Goal: Obtain resource: Download file/media

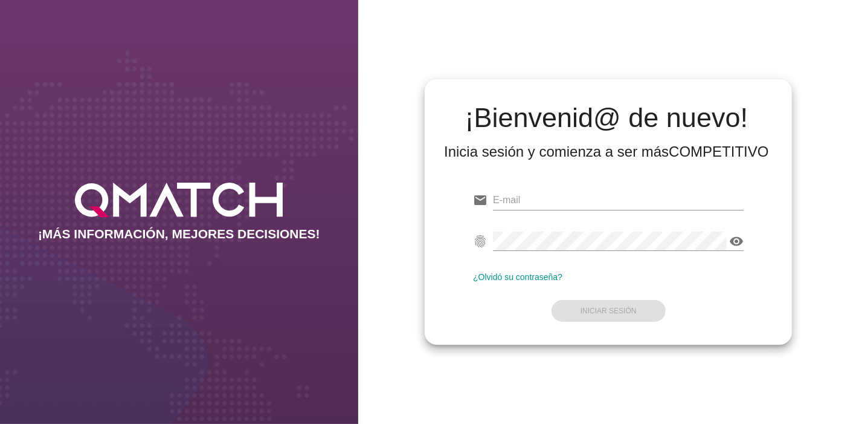
type input "[EMAIL_ADDRESS][PERSON_NAME][DOMAIN_NAME]"
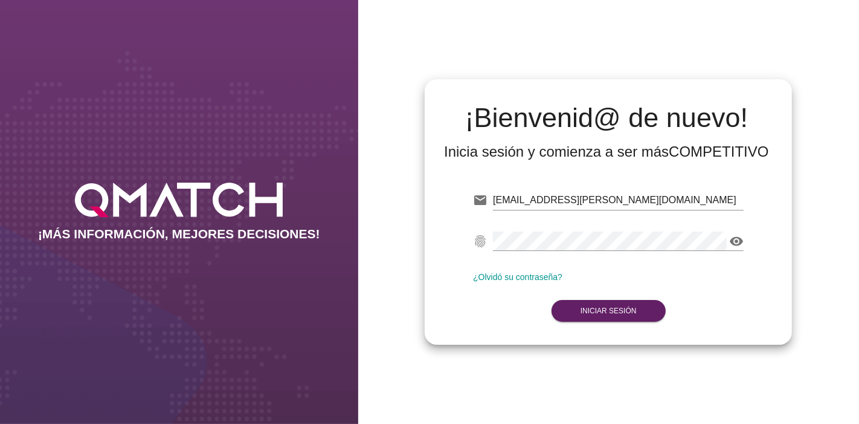
click at [597, 289] on form "email [EMAIL_ADDRESS][PERSON_NAME][DOMAIN_NAME] Correo no válido fingerprint vi…" at bounding box center [608, 254] width 271 height 143
click at [592, 304] on button "Iniciar Sesión" at bounding box center [609, 311] width 114 height 22
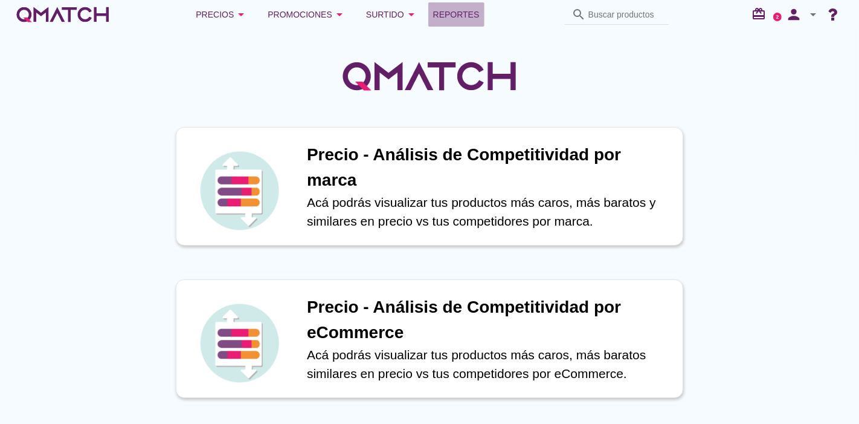
click at [456, 5] on link "Reportes" at bounding box center [456, 14] width 56 height 24
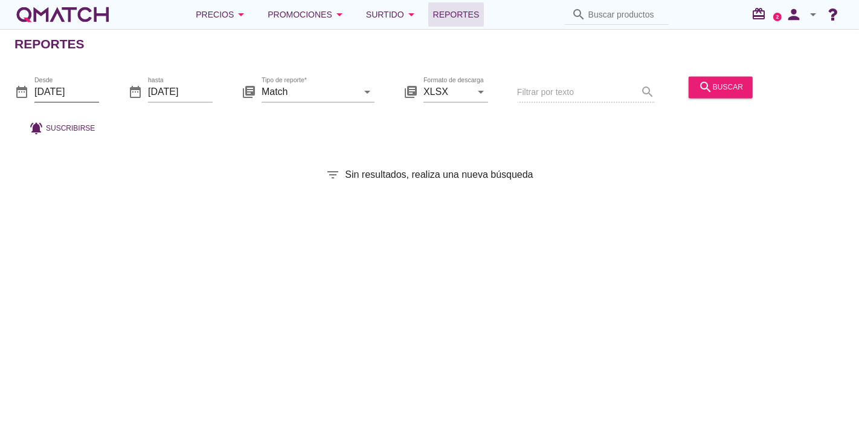
click at [74, 99] on input "[DATE]" at bounding box center [66, 91] width 65 height 19
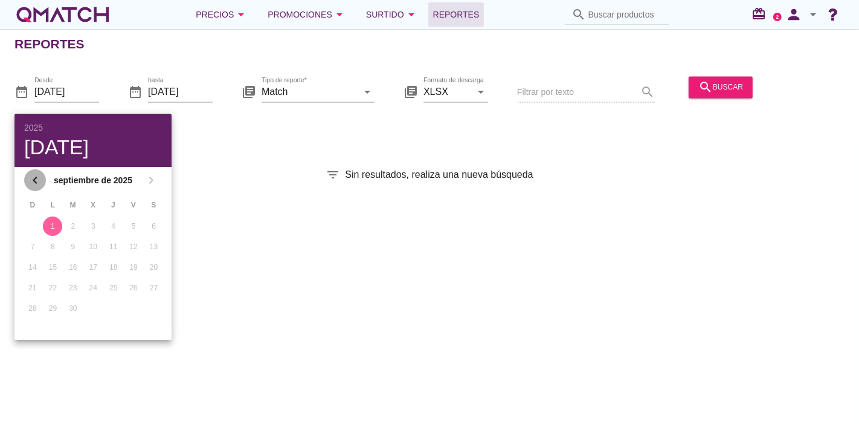
click at [37, 179] on icon "chevron_left" at bounding box center [35, 180] width 15 height 15
click at [110, 304] on div "28" at bounding box center [113, 308] width 19 height 11
type input "[DATE]"
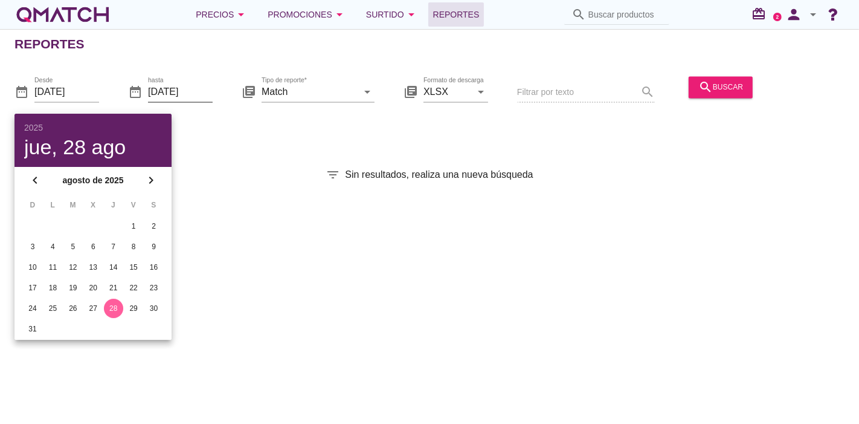
click at [178, 86] on input "[DATE]" at bounding box center [180, 91] width 65 height 19
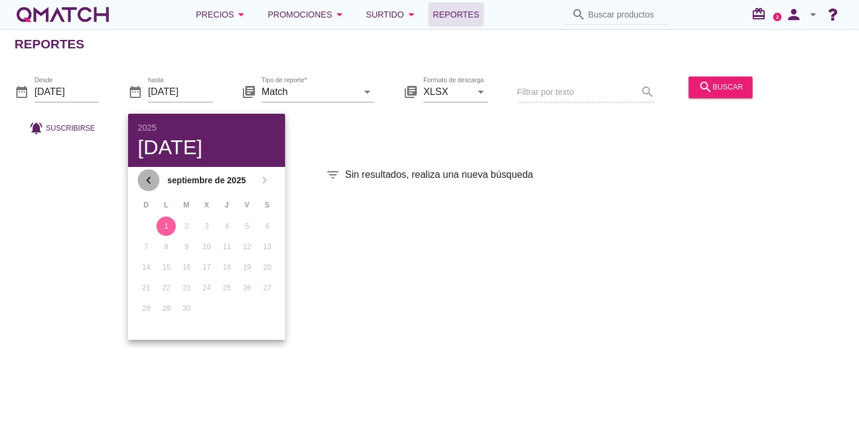
click at [147, 174] on icon "chevron_left" at bounding box center [148, 180] width 15 height 15
click at [226, 313] on button "28" at bounding box center [227, 308] width 19 height 19
click at [484, 282] on div "Reportes date_range Desde [DATE] date_range hasta [DATE] library_books Tipo de …" at bounding box center [429, 226] width 859 height 395
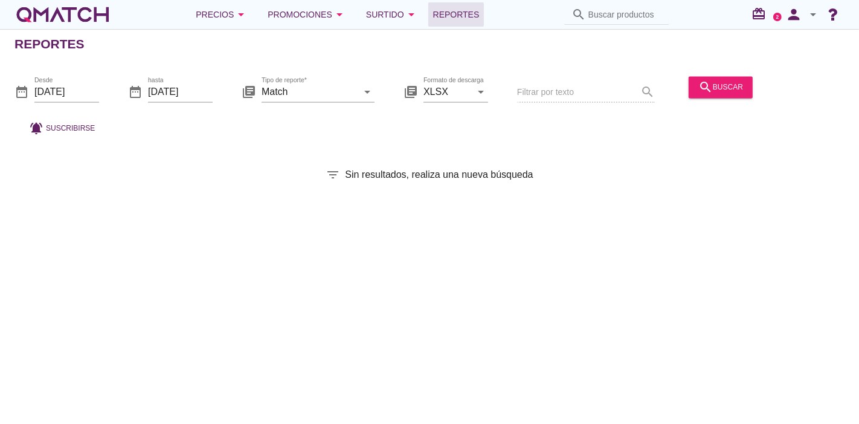
click at [702, 75] on div "search buscar" at bounding box center [721, 93] width 74 height 41
click at [708, 101] on div "search buscar" at bounding box center [721, 93] width 74 height 41
click at [699, 80] on icon "search" at bounding box center [706, 87] width 15 height 15
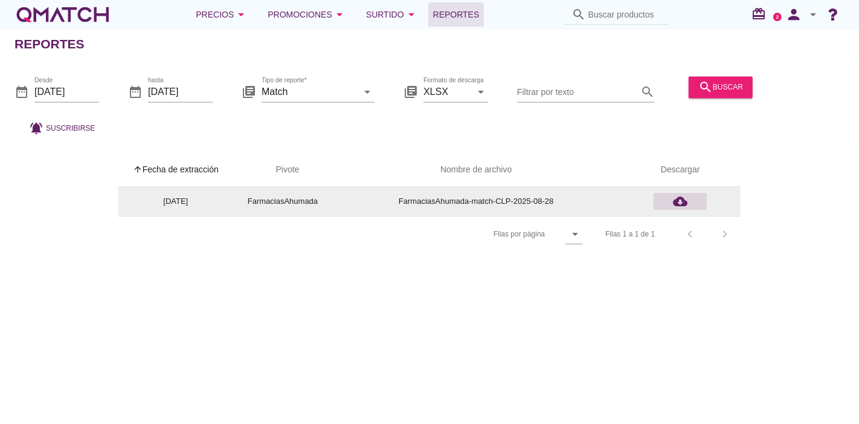
click at [687, 196] on icon "cloud_download" at bounding box center [680, 201] width 15 height 15
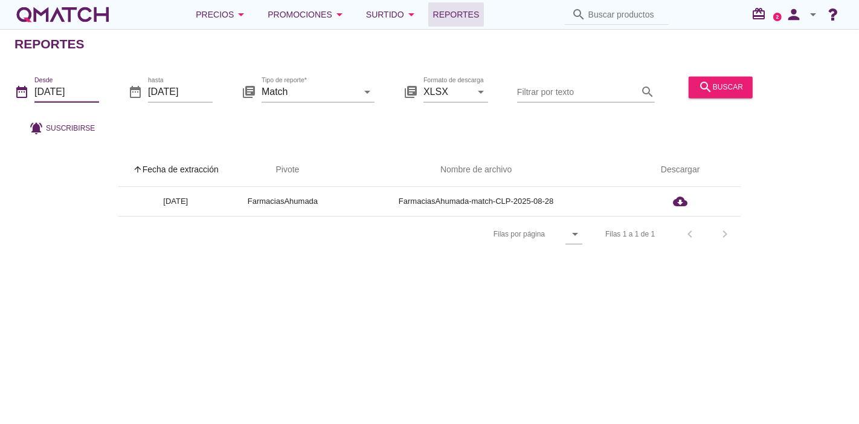
click at [51, 99] on input "[DATE]" at bounding box center [66, 91] width 65 height 19
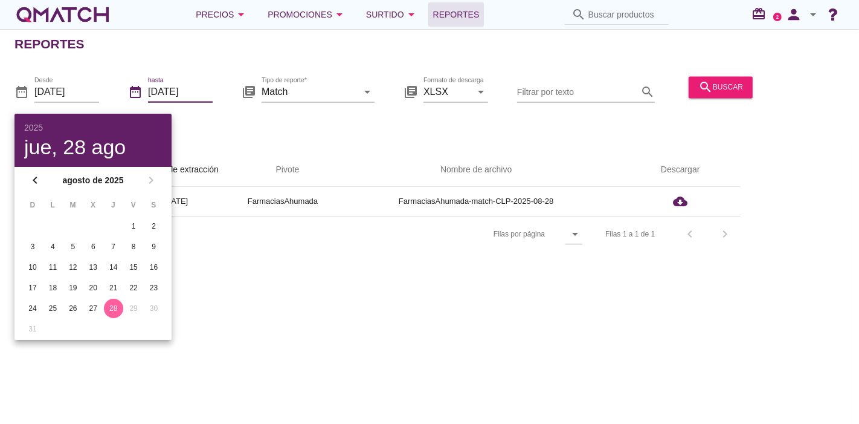
click at [185, 82] on input "[DATE]" at bounding box center [180, 91] width 65 height 19
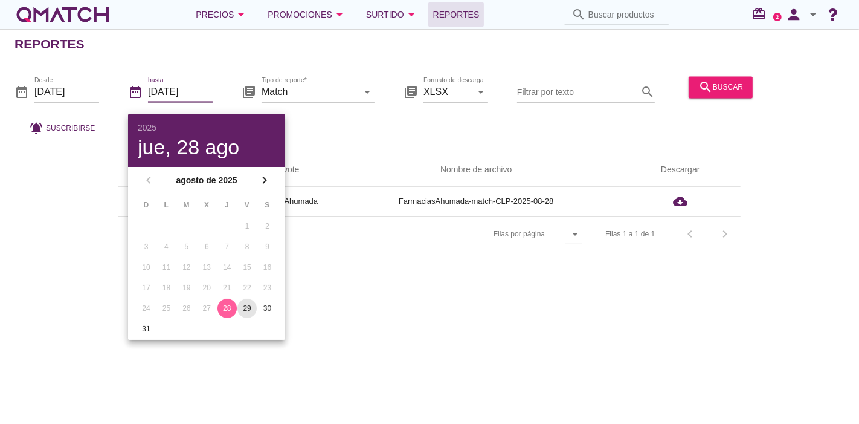
click at [247, 303] on div "29" at bounding box center [247, 308] width 19 height 11
type input "[DATE]"
click at [83, 77] on div "date_range Desde [DATE]" at bounding box center [57, 94] width 85 height 39
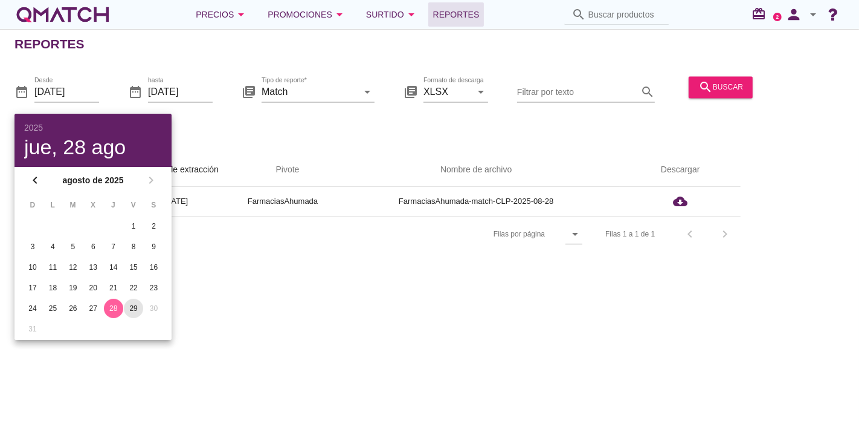
click at [135, 307] on div "29" at bounding box center [133, 308] width 19 height 11
type input "[DATE]"
click at [304, 312] on div "Reportes date_range Desde [DATE] date_range hasta [DATE] library_books Tipo de …" at bounding box center [429, 226] width 859 height 395
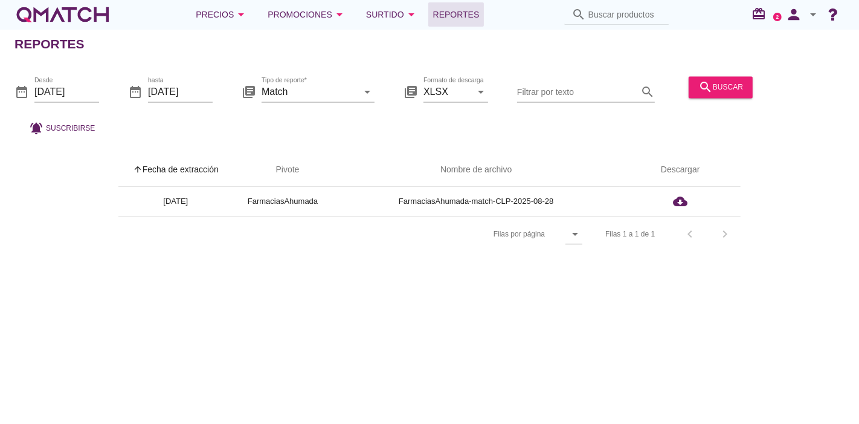
click at [732, 71] on div "date_range Desde [DATE] date_range hasta [DATE] library_books Tipo de reporte* …" at bounding box center [429, 103] width 859 height 80
click at [729, 79] on button "search buscar" at bounding box center [721, 87] width 64 height 22
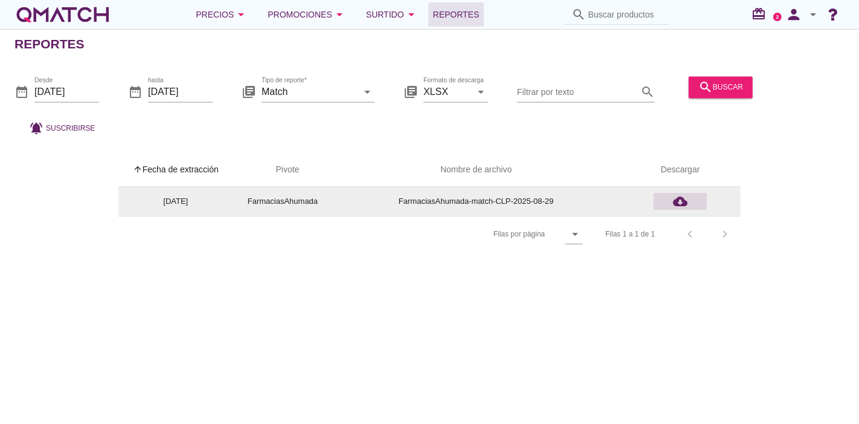
click at [689, 193] on button "cloud_download" at bounding box center [680, 201] width 53 height 17
